Goal: Check status

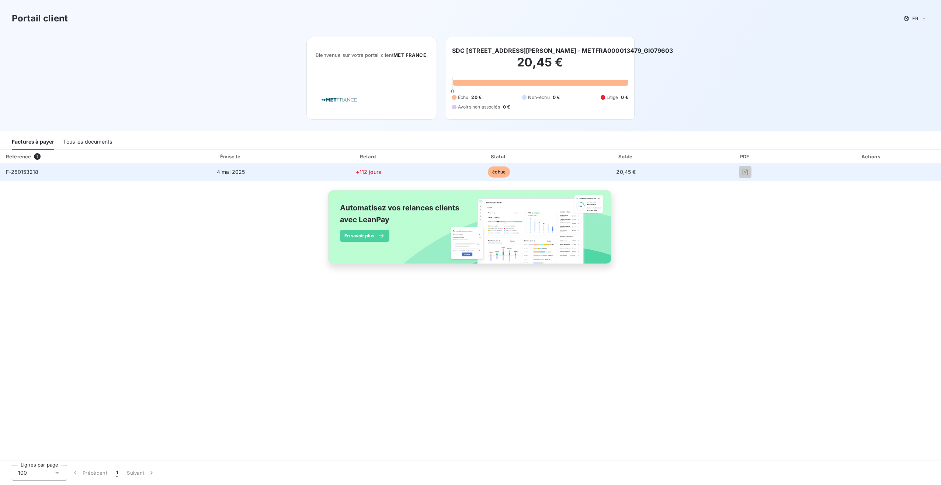
click at [27, 172] on span "F-250153218" at bounding box center [22, 172] width 33 height 6
click at [26, 174] on span "F-250153218" at bounding box center [22, 172] width 33 height 6
click at [30, 172] on span "F-250153218" at bounding box center [22, 172] width 33 height 6
